Goal: Information Seeking & Learning: Find specific page/section

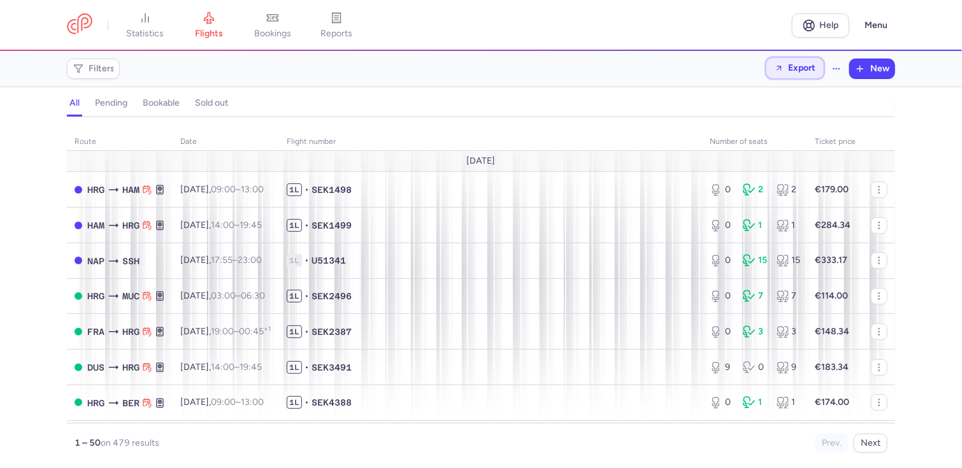
click at [802, 68] on span "Export" at bounding box center [801, 68] width 27 height 10
click at [750, 101] on p "Export flights" at bounding box center [731, 102] width 53 height 10
click at [918, 75] on section "Filters Export New" at bounding box center [481, 69] width 962 height 36
click at [850, 103] on div "all pending bookable sold out" at bounding box center [481, 106] width 828 height 22
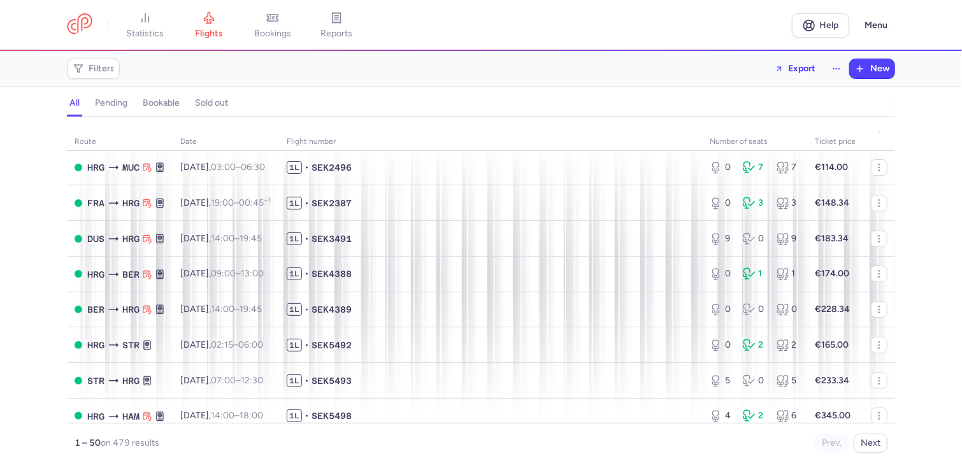
scroll to position [127, 0]
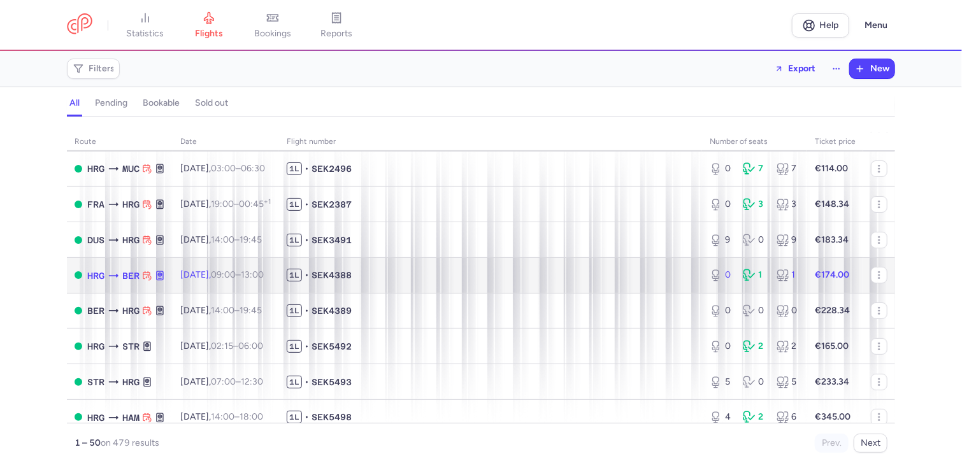
click at [436, 273] on td "1L • SEK4388" at bounding box center [490, 275] width 423 height 36
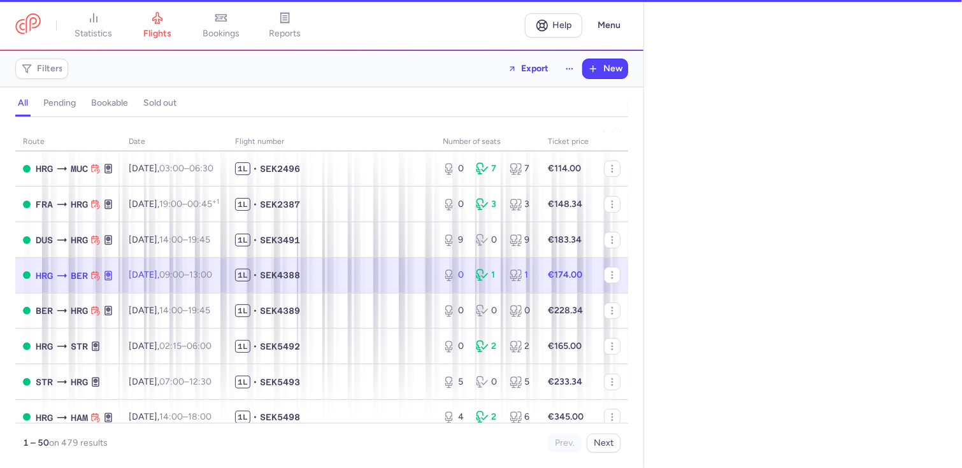
select select "hours"
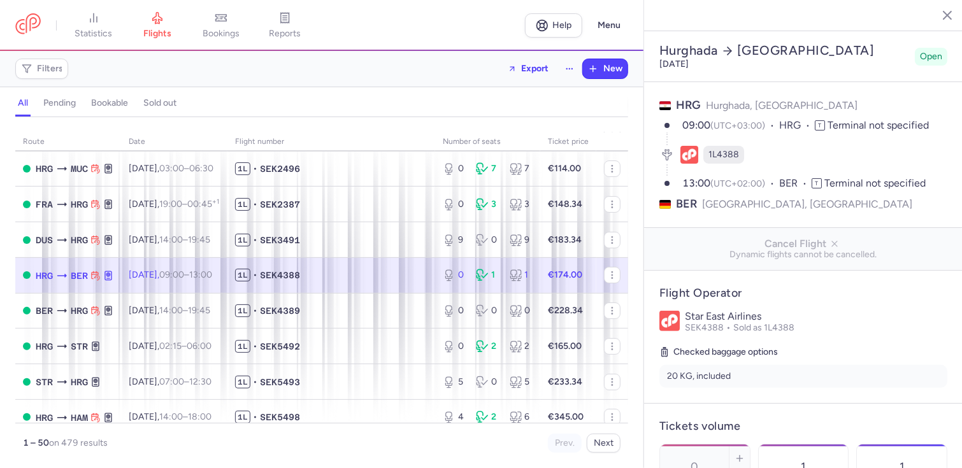
click at [354, 276] on span "1L • SEK4388" at bounding box center [331, 275] width 192 height 13
click at [528, 67] on span "Export" at bounding box center [534, 68] width 27 height 10
click at [461, 101] on p "Export flights" at bounding box center [465, 102] width 53 height 10
click at [511, 67] on icon "button" at bounding box center [512, 68] width 9 height 9
click at [466, 100] on p "Export flights" at bounding box center [465, 102] width 53 height 10
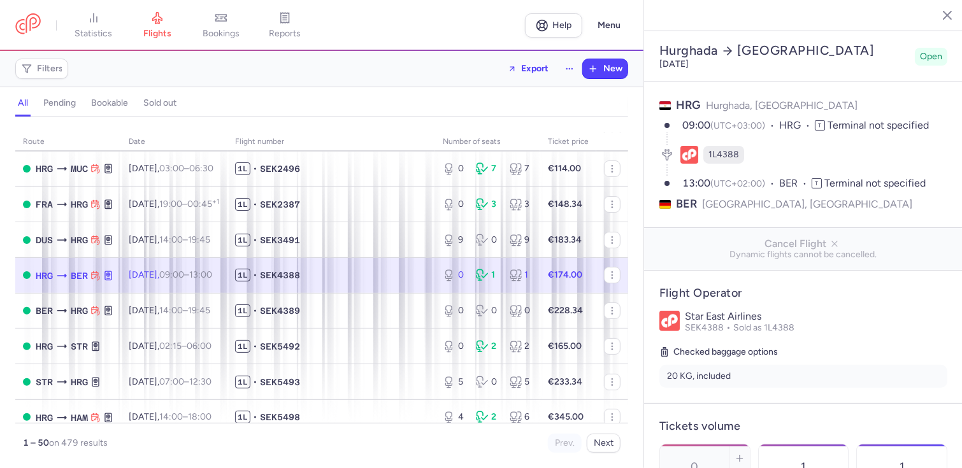
click at [430, 83] on div "Filters Export New" at bounding box center [321, 68] width 623 height 31
click at [936, 14] on icon "button" at bounding box center [937, 14] width 13 height 13
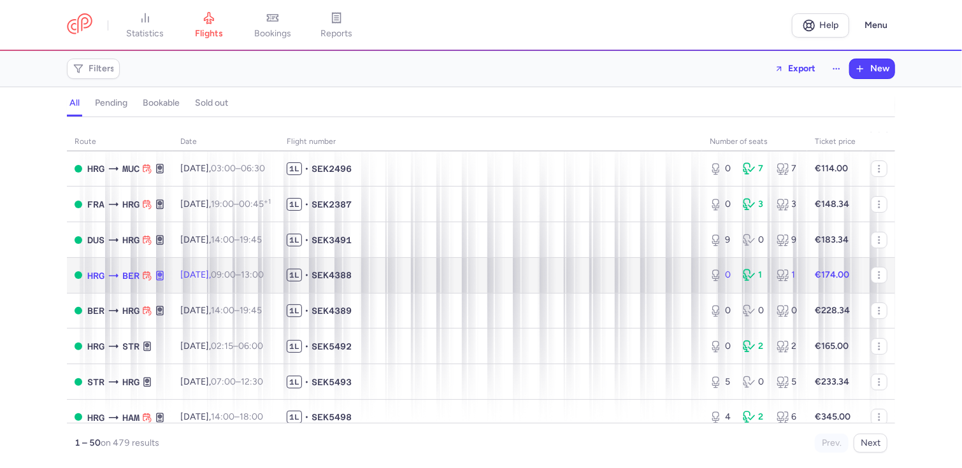
click at [196, 278] on span "[DATE] 09:00 – 13:00 +0" at bounding box center [221, 274] width 83 height 11
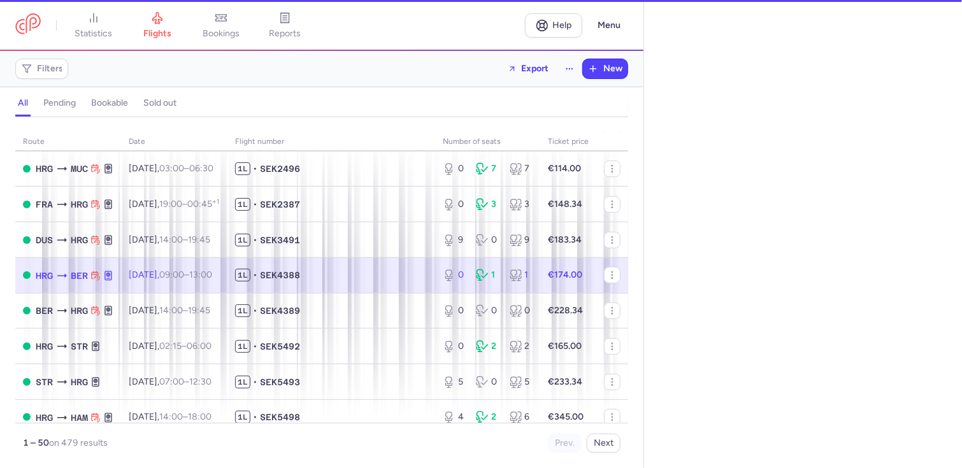
select select "hours"
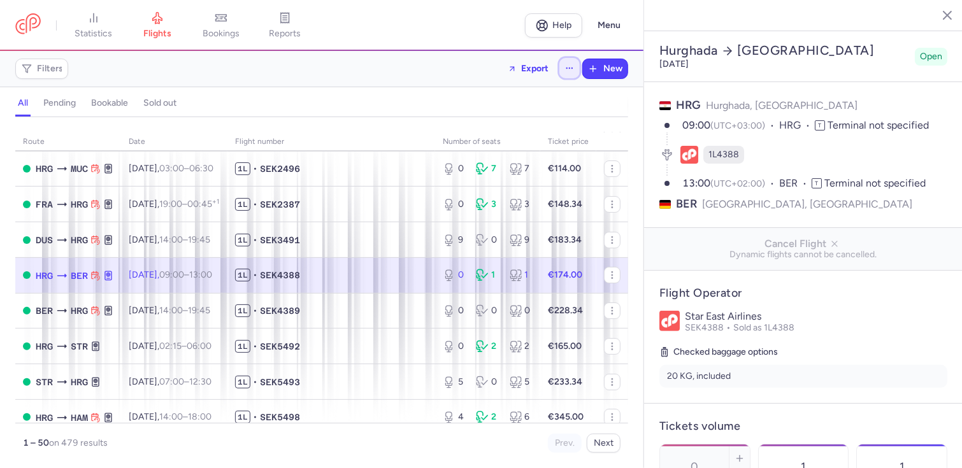
click at [569, 66] on icon "button" at bounding box center [569, 68] width 9 height 9
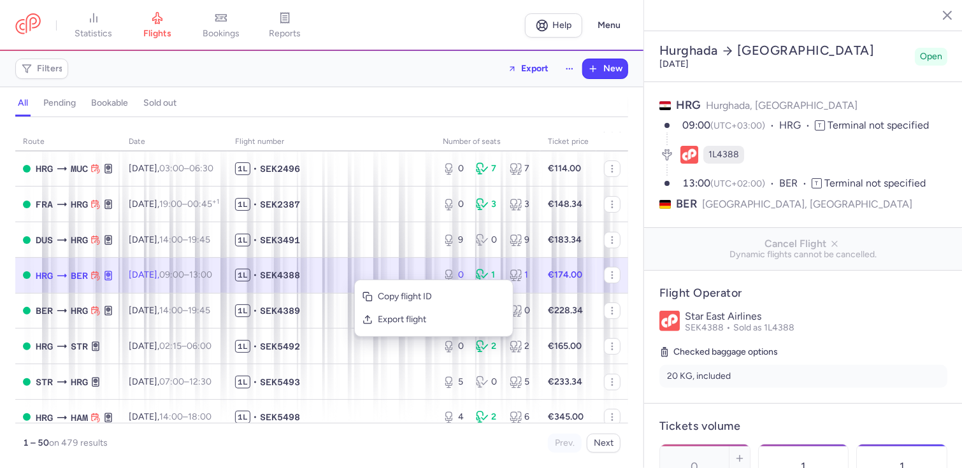
click at [341, 275] on span "1L • SEK4388" at bounding box center [331, 275] width 192 height 13
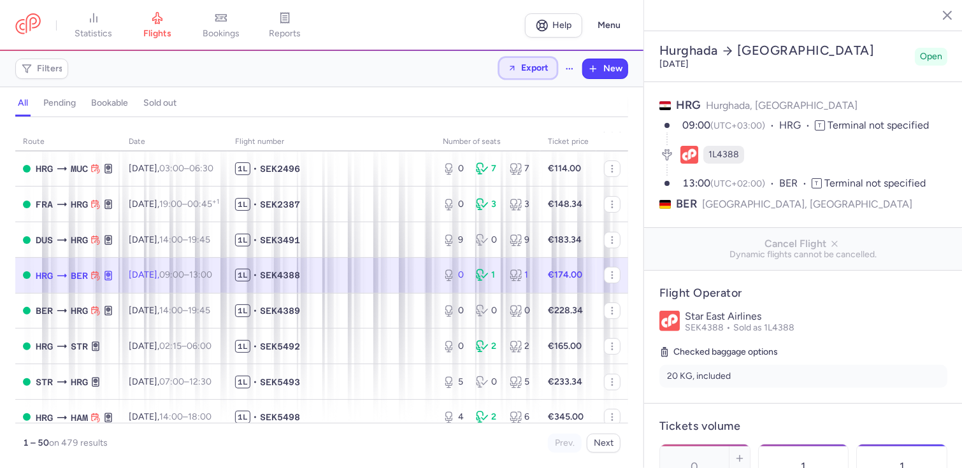
click at [532, 67] on span "Export" at bounding box center [534, 68] width 27 height 10
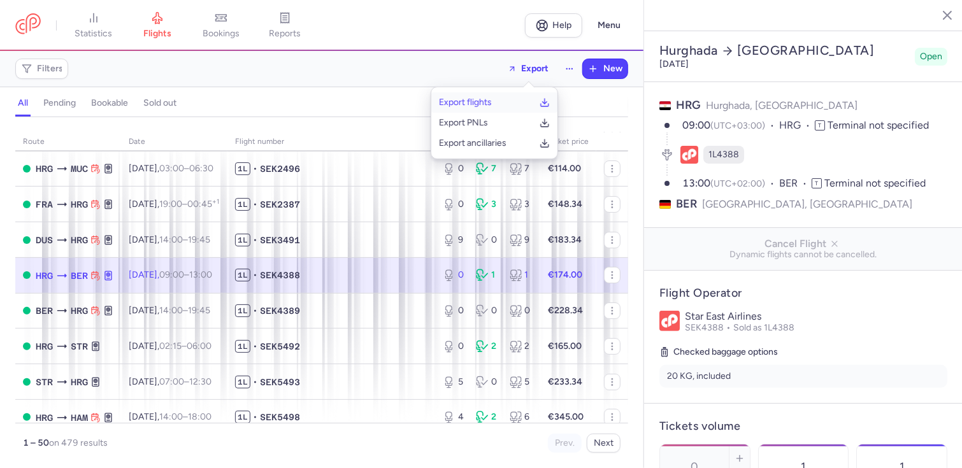
click at [484, 98] on p "Export flights" at bounding box center [465, 102] width 53 height 10
click at [43, 62] on span "Filters" at bounding box center [42, 68] width 48 height 15
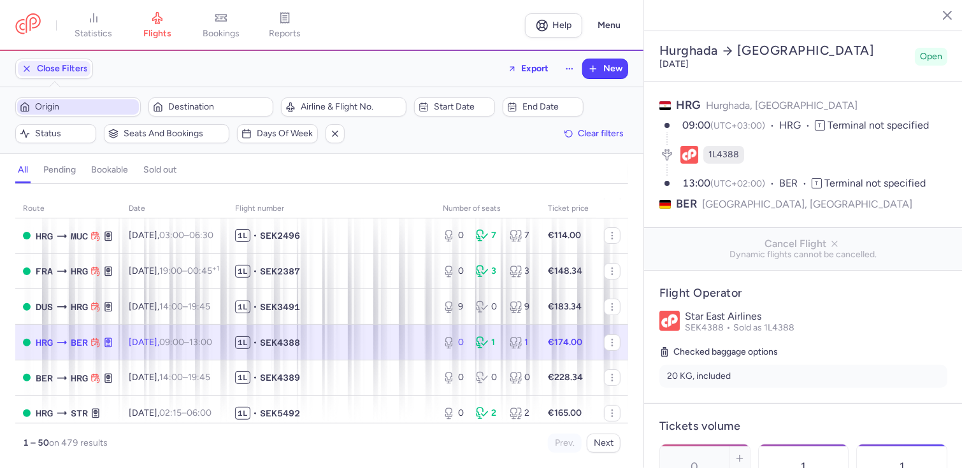
click at [66, 104] on span "Origin" at bounding box center [85, 107] width 101 height 10
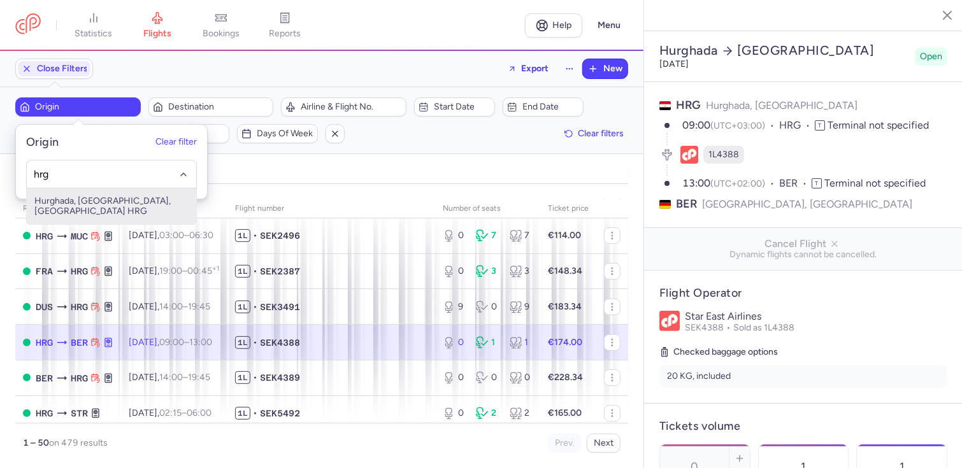
click at [65, 201] on span "Hurghada, [GEOGRAPHIC_DATA], [GEOGRAPHIC_DATA] HRG" at bounding box center [111, 207] width 169 height 36
type input "hrg"
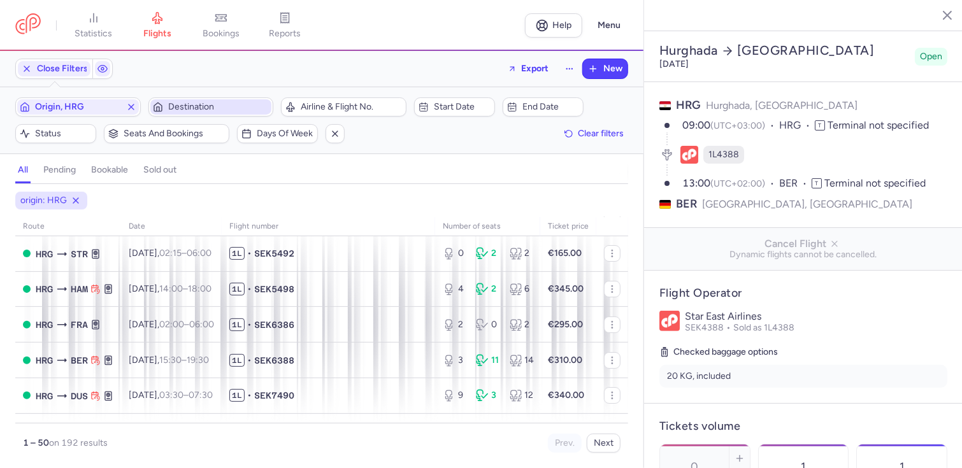
click at [194, 105] on span "Destination" at bounding box center [218, 107] width 101 height 10
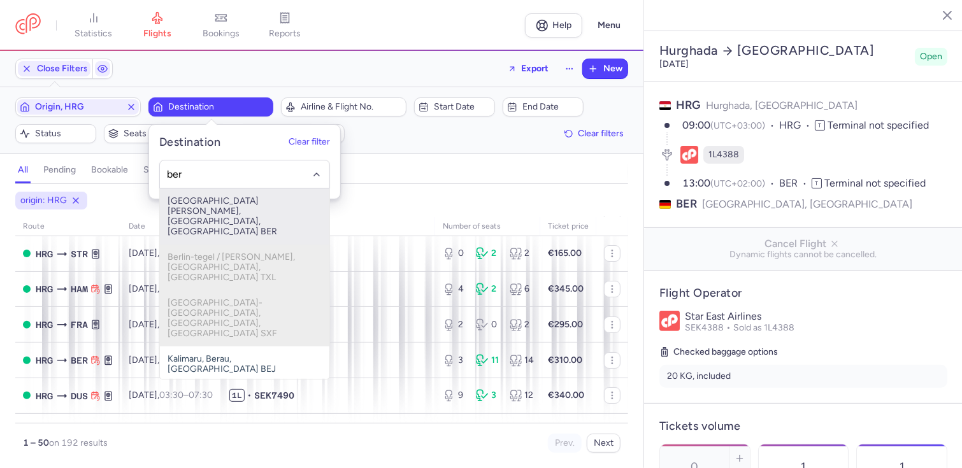
click at [203, 203] on span "[GEOGRAPHIC_DATA][PERSON_NAME], [GEOGRAPHIC_DATA], [GEOGRAPHIC_DATA] BER" at bounding box center [244, 217] width 169 height 56
type input "ber"
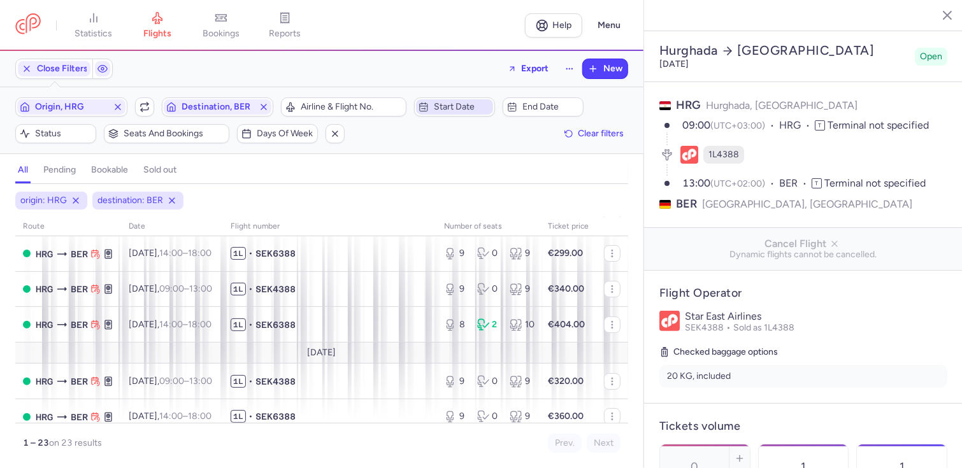
click at [471, 106] on span "Start date" at bounding box center [462, 107] width 57 height 10
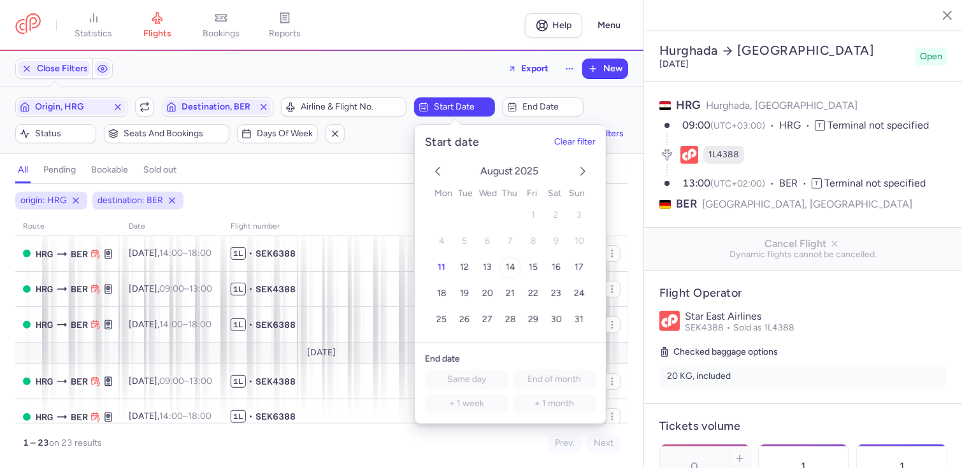
click at [512, 264] on span "14" at bounding box center [511, 267] width 10 height 11
click at [606, 103] on div "Origin, HRG Include return Destination, BER Airline & Flight No. [DATE] End dat…" at bounding box center [321, 120] width 613 height 46
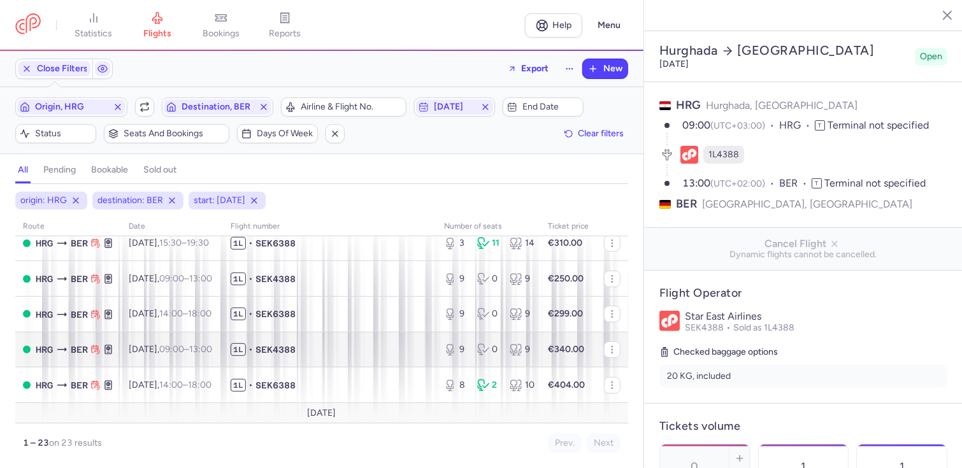
scroll to position [64, 0]
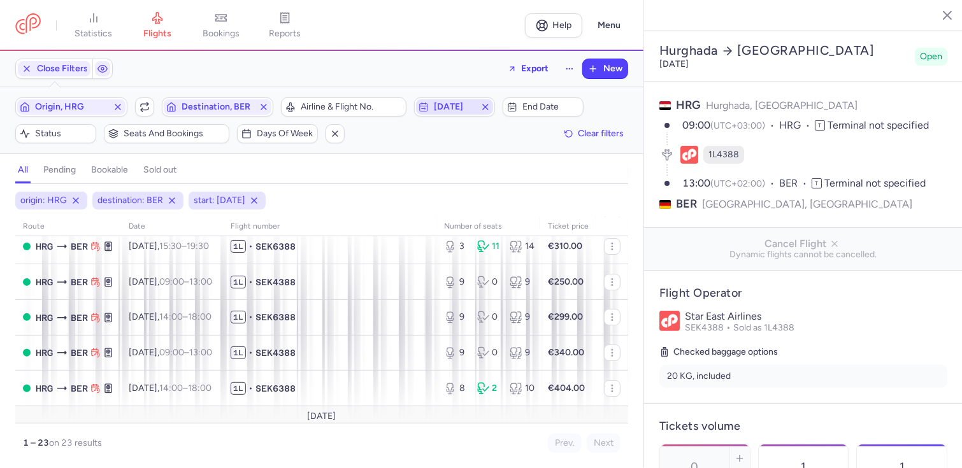
click at [460, 106] on span "[DATE]" at bounding box center [454, 107] width 41 height 10
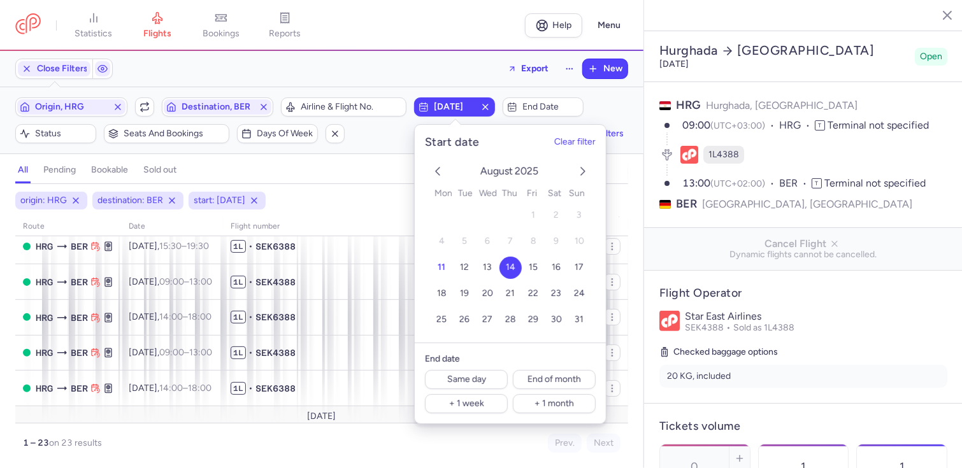
click at [511, 264] on span "14" at bounding box center [511, 267] width 10 height 11
click at [580, 136] on button "Clear filter" at bounding box center [574, 141] width 41 height 10
click at [602, 103] on div "Origin, HRG Include return Destination, BER Airline & Flight No. Start date End…" at bounding box center [321, 120] width 613 height 46
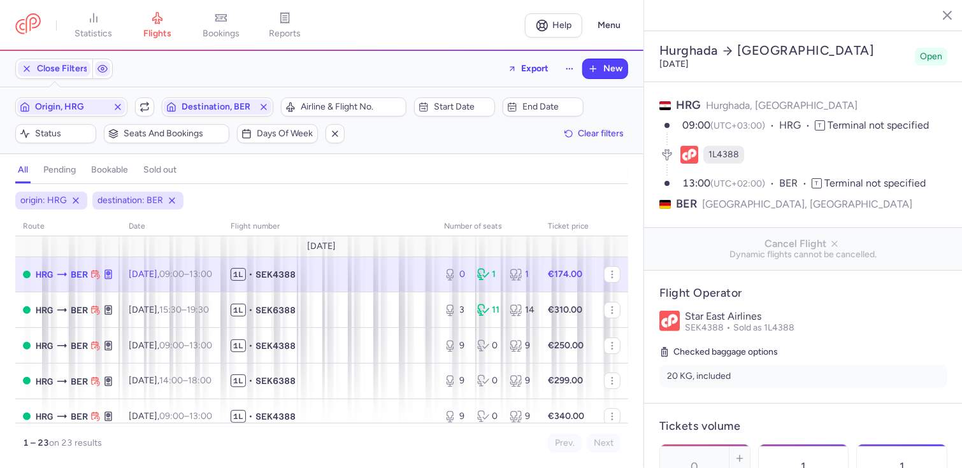
click at [392, 269] on span "1L • SEK4388" at bounding box center [330, 274] width 198 height 13
click at [607, 273] on icon "button" at bounding box center [612, 274] width 10 height 10
click at [655, 311] on span "Export flight" at bounding box center [690, 313] width 127 height 13
click at [533, 66] on span "Export" at bounding box center [534, 68] width 27 height 10
click at [467, 98] on p "Export flights" at bounding box center [465, 102] width 53 height 10
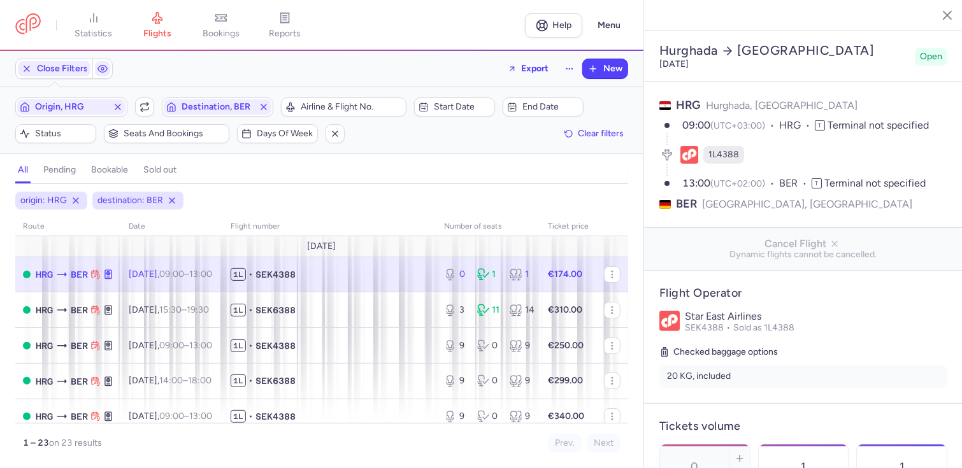
click at [863, 59] on h3 "[DATE]" at bounding box center [784, 64] width 250 height 11
